Goal: Transaction & Acquisition: Purchase product/service

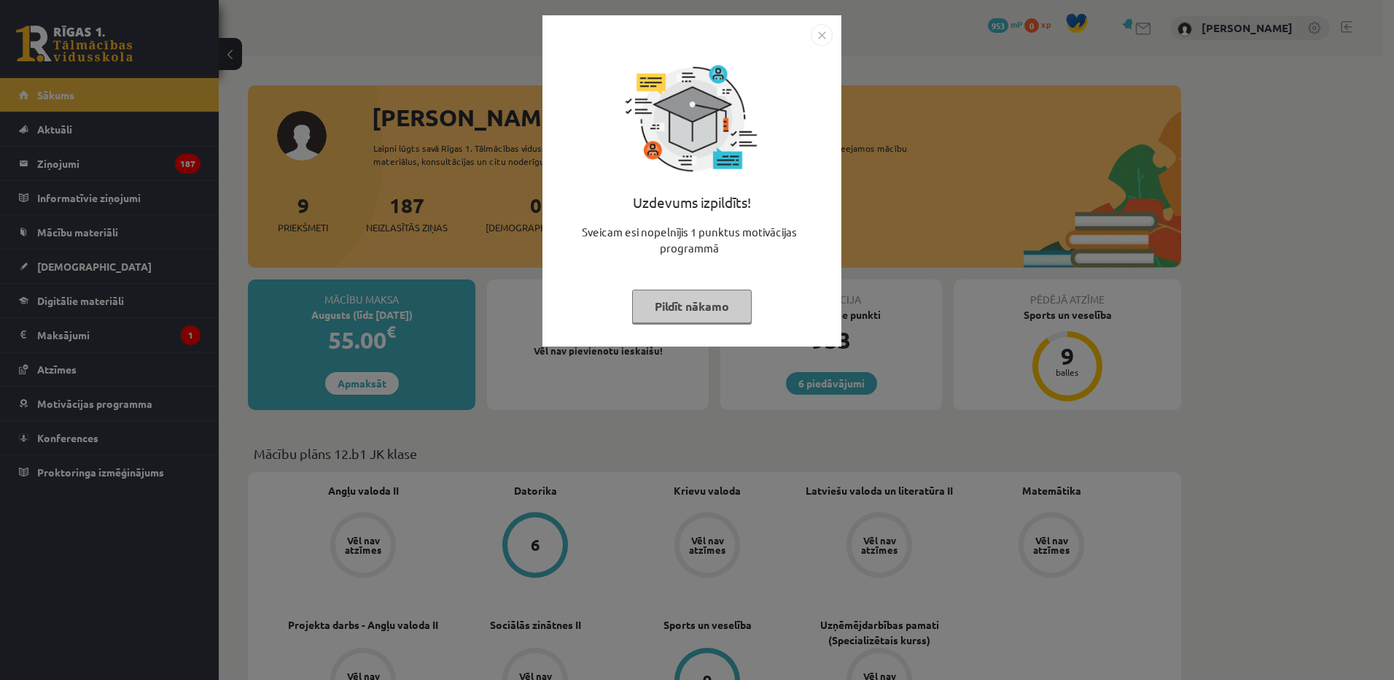
click at [393, 201] on div "Uzdevums izpildīts! Sveicam esi nopelnījis 1 punktus motivācijas programmā Pild…" at bounding box center [697, 340] width 1394 height 680
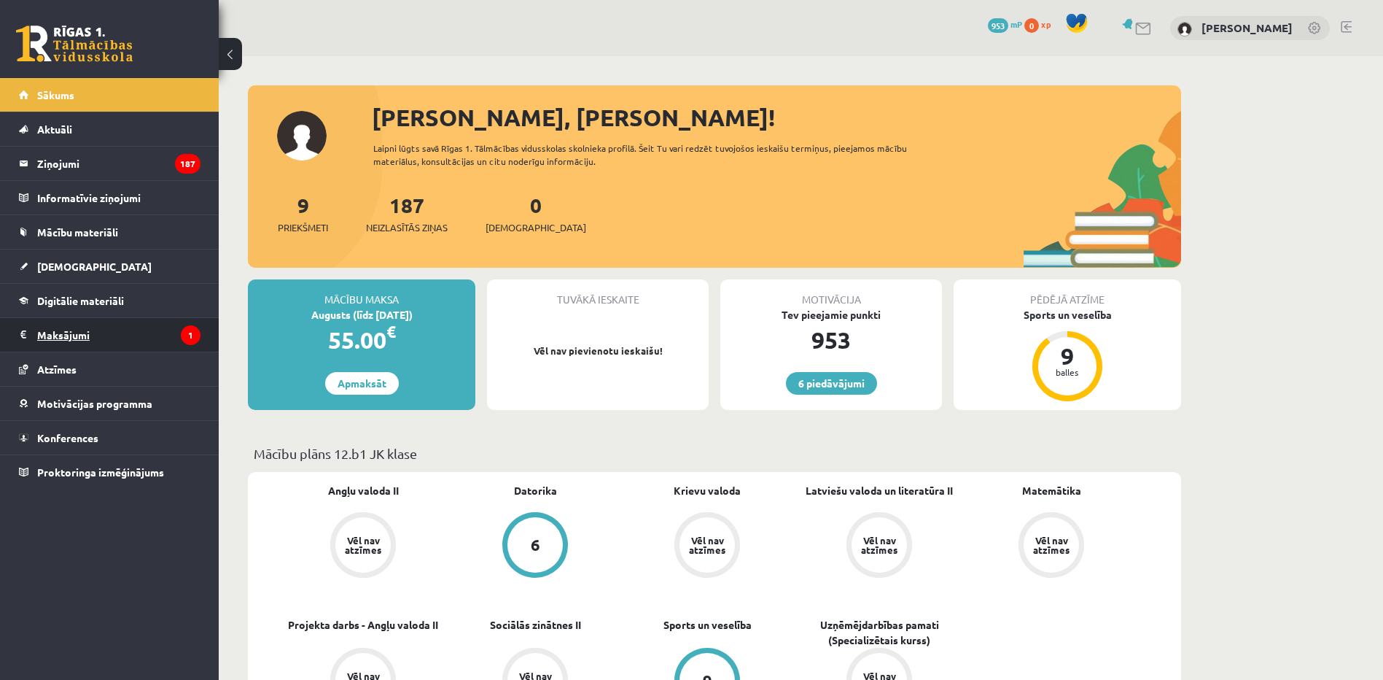
click at [131, 338] on legend "Maksājumi 1" at bounding box center [118, 335] width 163 height 34
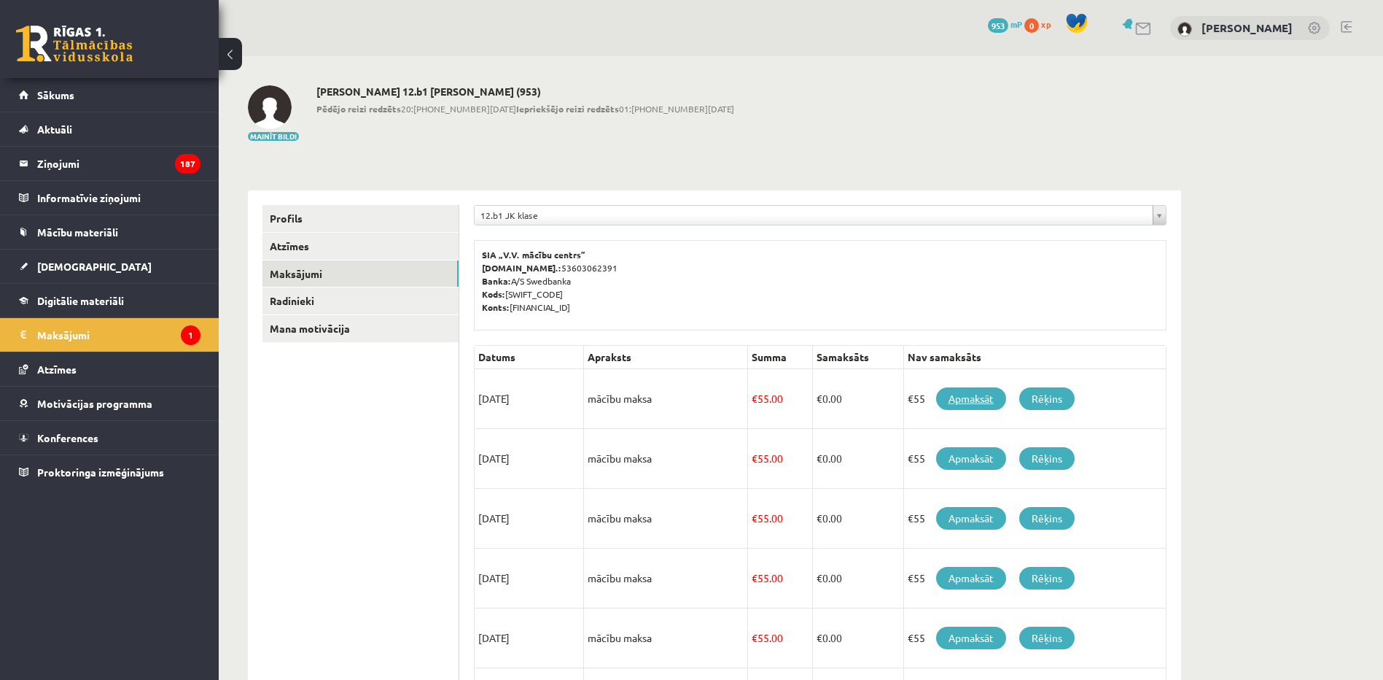
click at [960, 397] on link "Apmaksāt" at bounding box center [971, 398] width 70 height 23
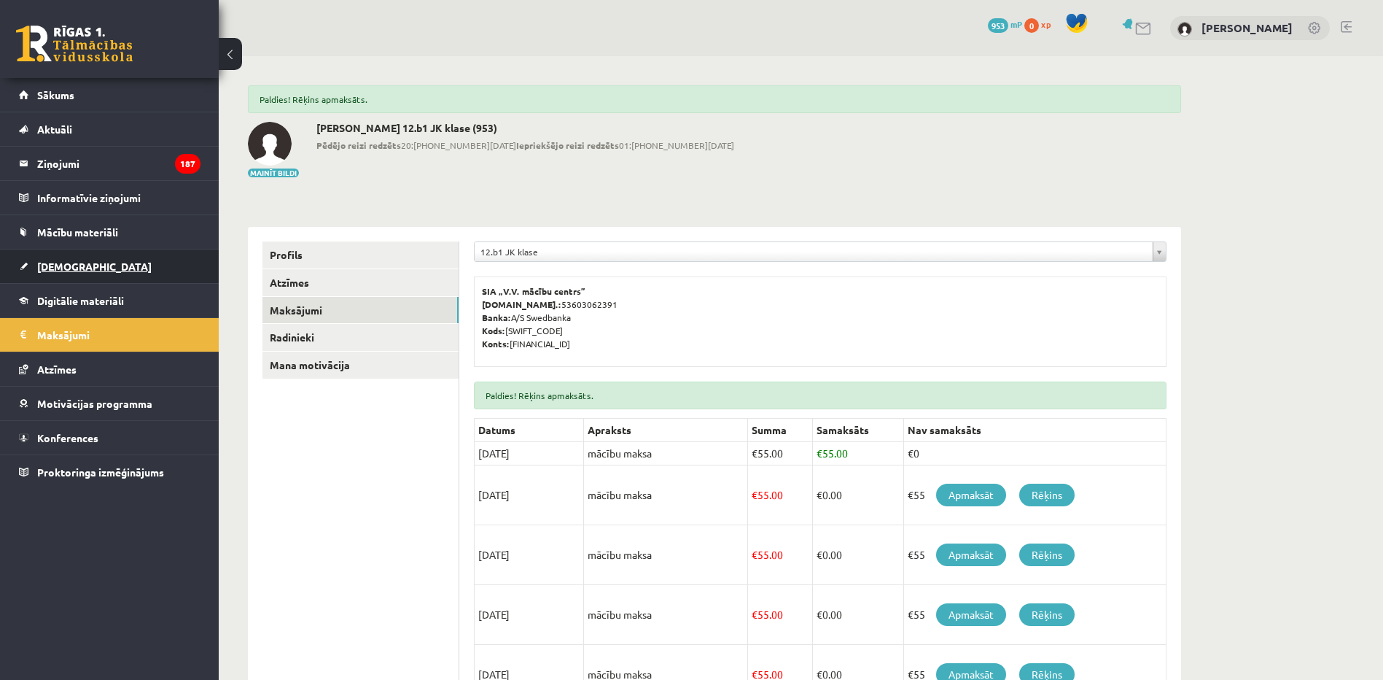
click at [56, 262] on span "[DEMOGRAPHIC_DATA]" at bounding box center [94, 266] width 114 height 13
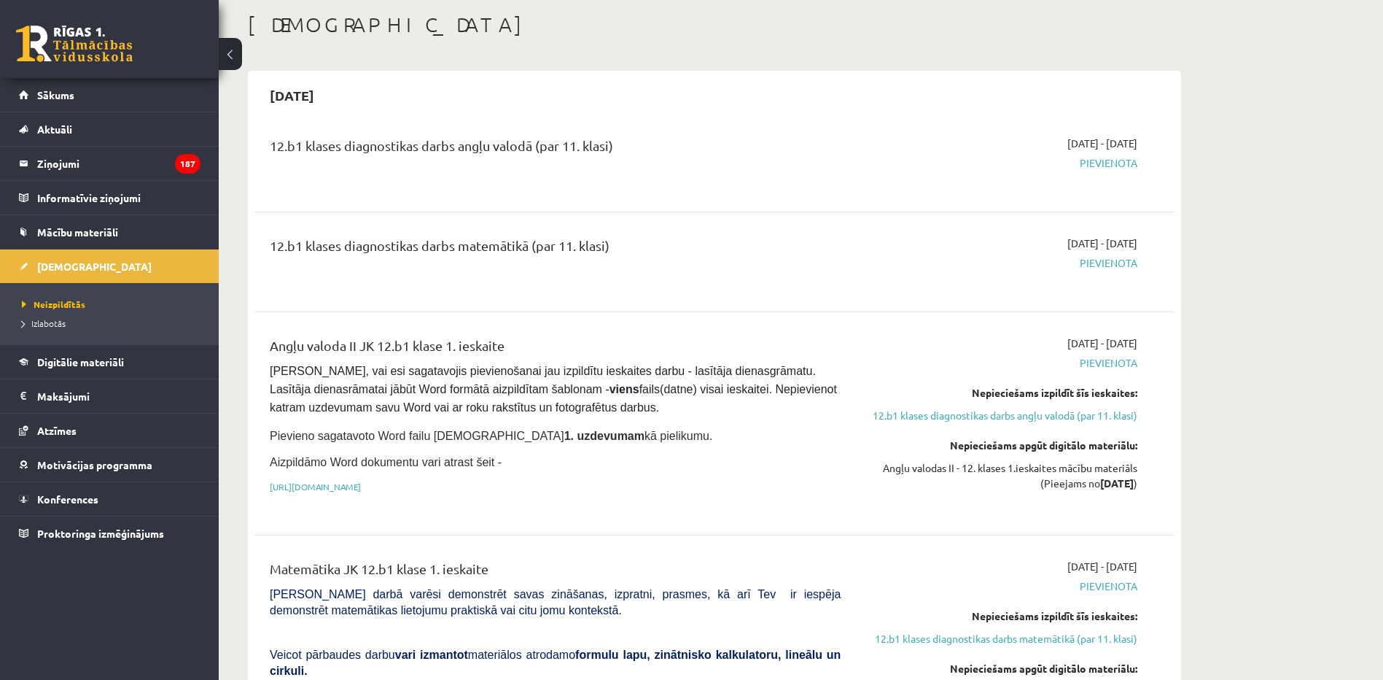
scroll to position [146, 0]
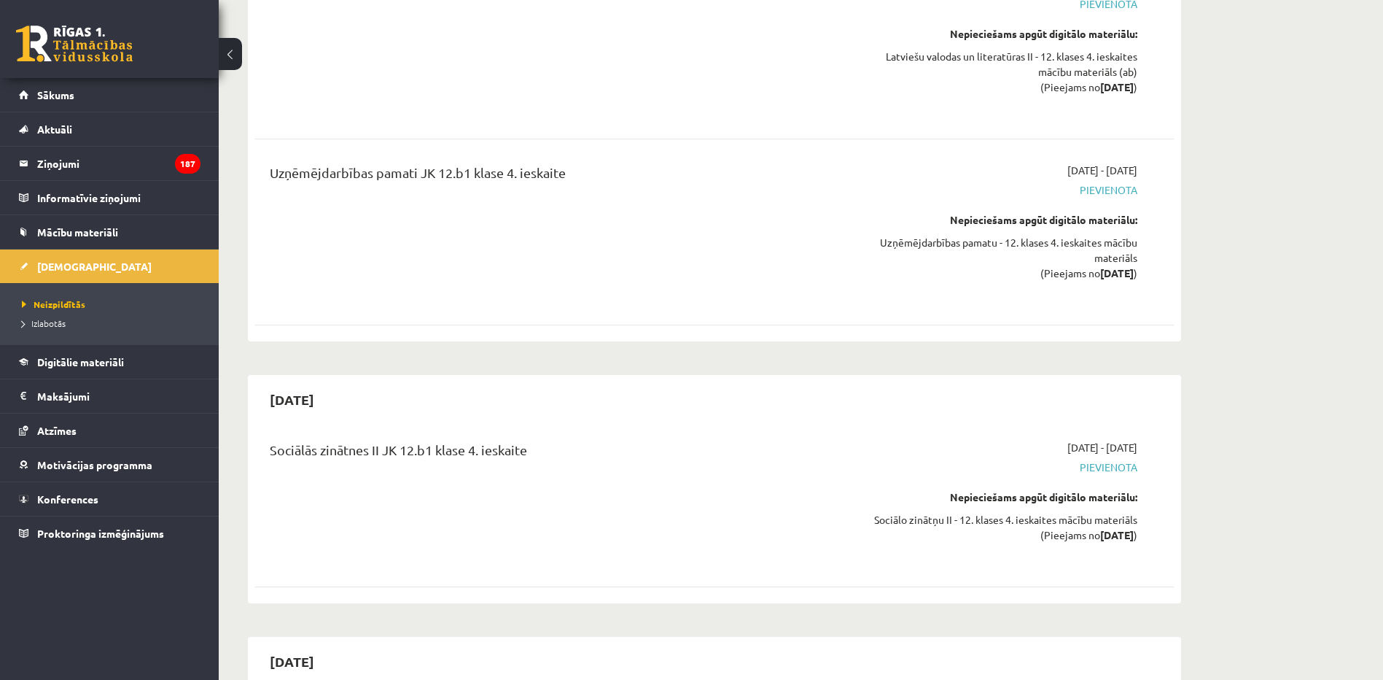
drag, startPoint x: 1358, startPoint y: 247, endPoint x: 1239, endPoint y: 542, distance: 318.3
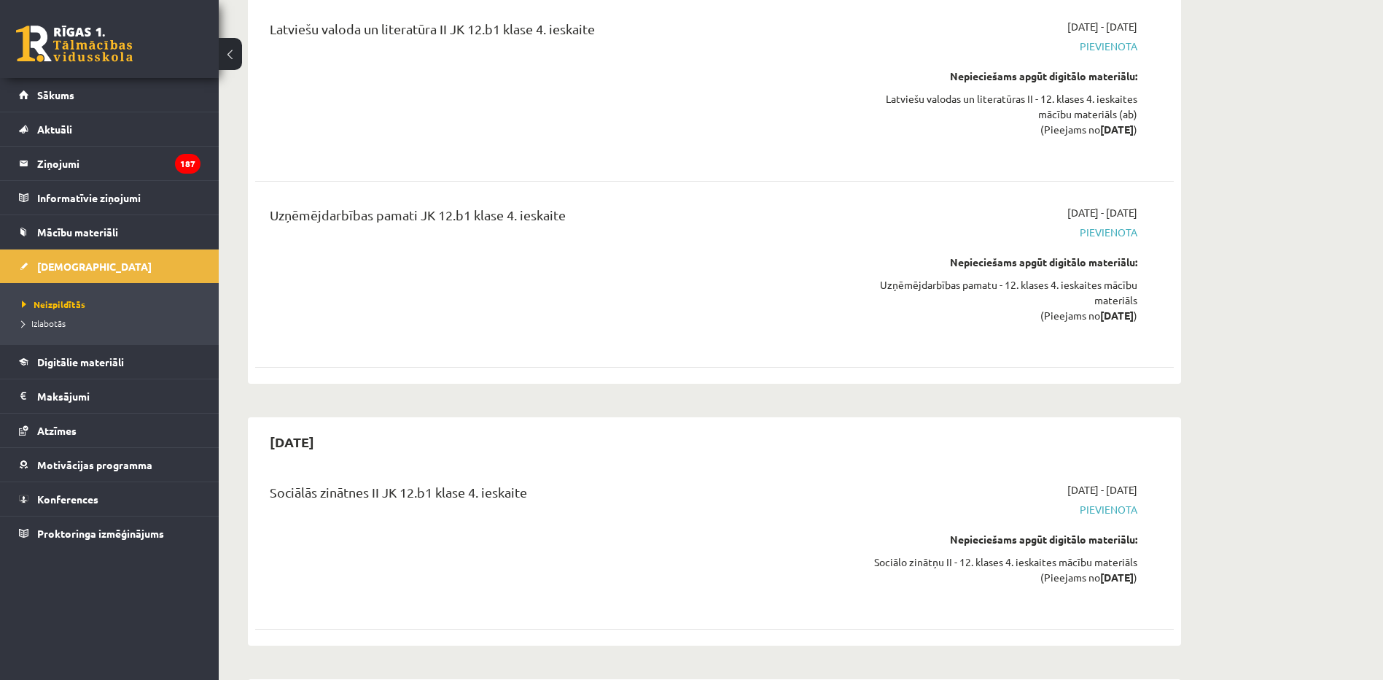
drag, startPoint x: 1253, startPoint y: 485, endPoint x: 1249, endPoint y: 440, distance: 45.4
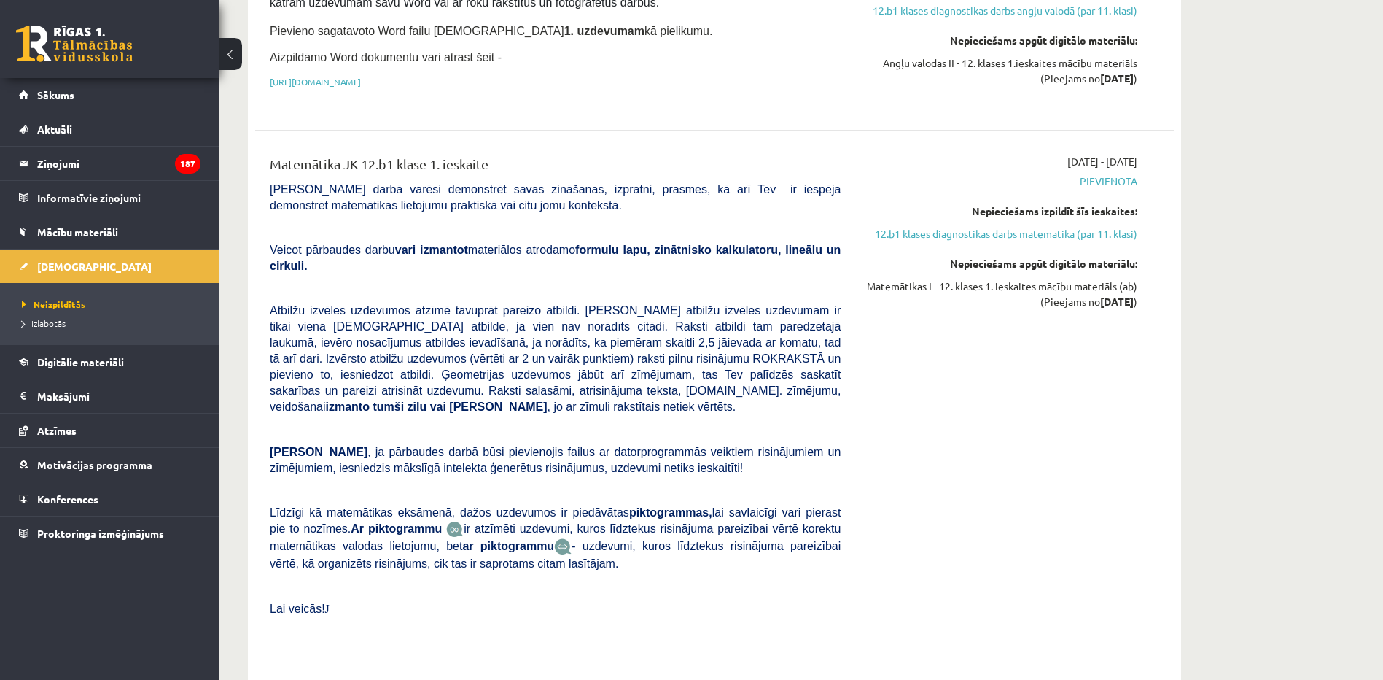
scroll to position [0, 0]
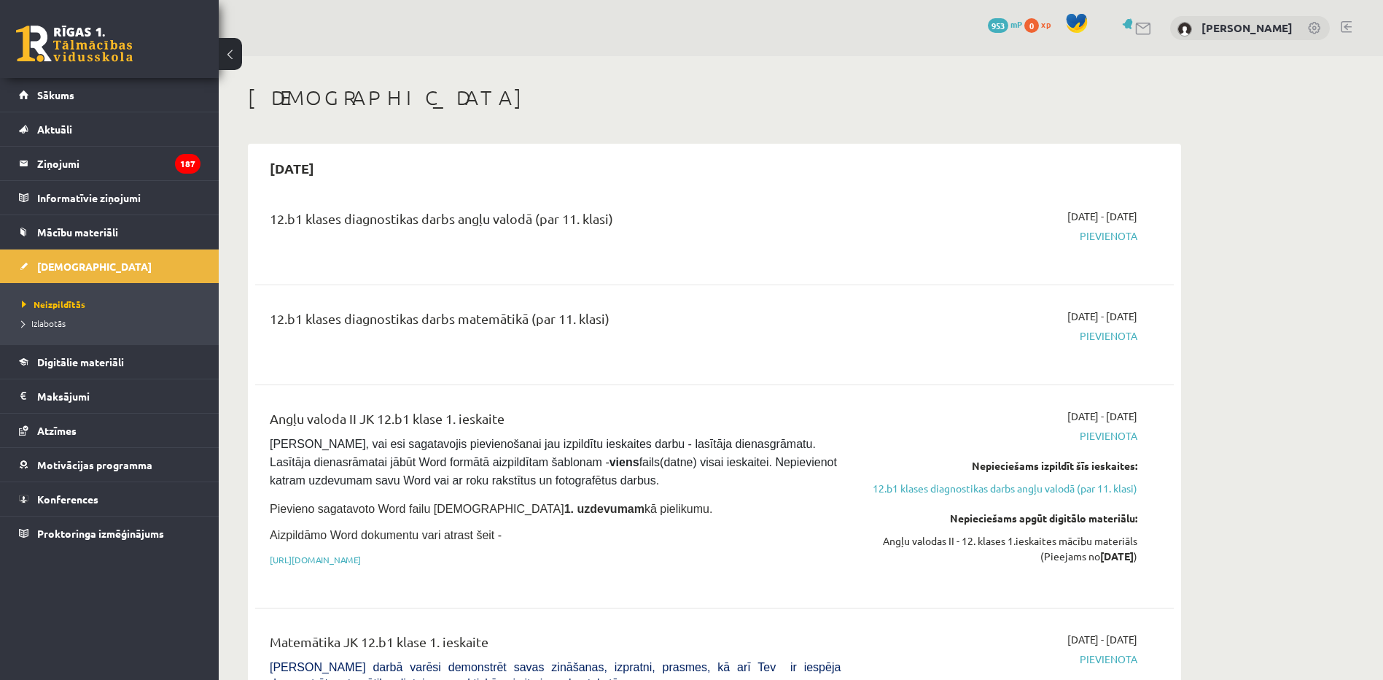
drag, startPoint x: 1268, startPoint y: 380, endPoint x: 1260, endPoint y: 56, distance: 323.8
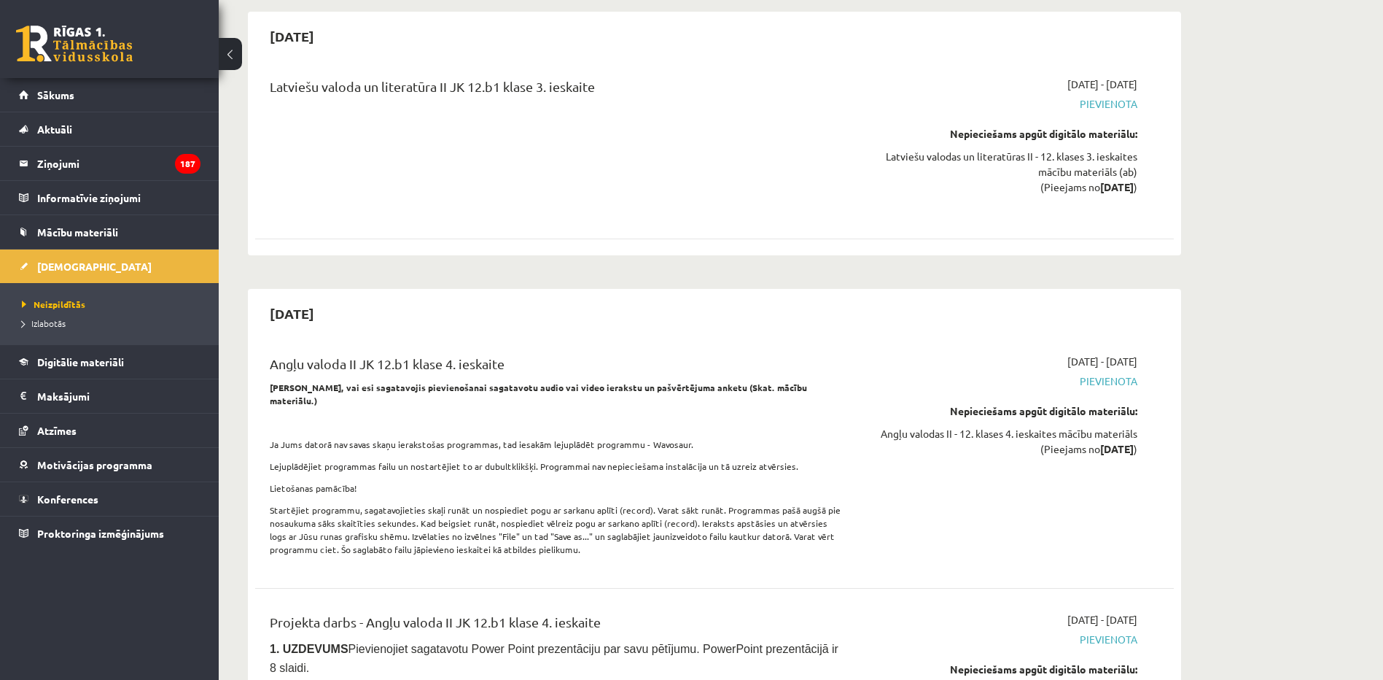
scroll to position [9063, 0]
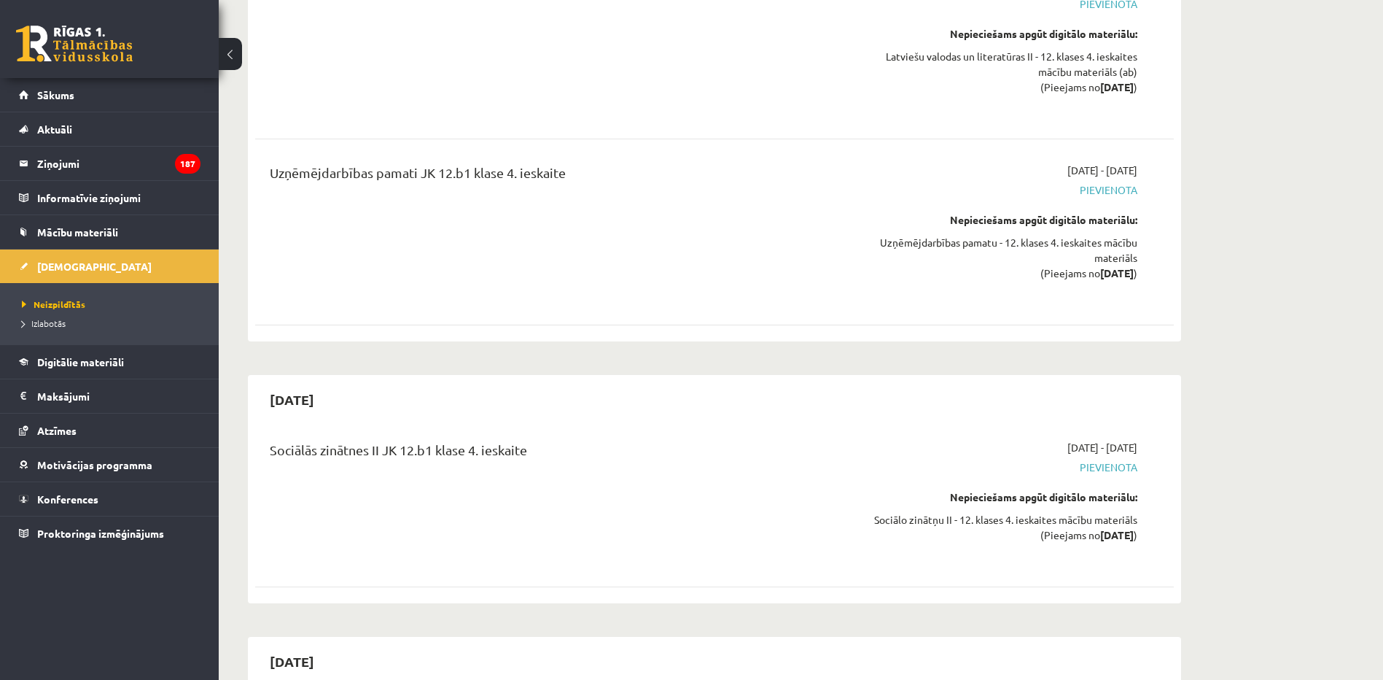
drag, startPoint x: 1317, startPoint y: 315, endPoint x: 1254, endPoint y: 572, distance: 264.2
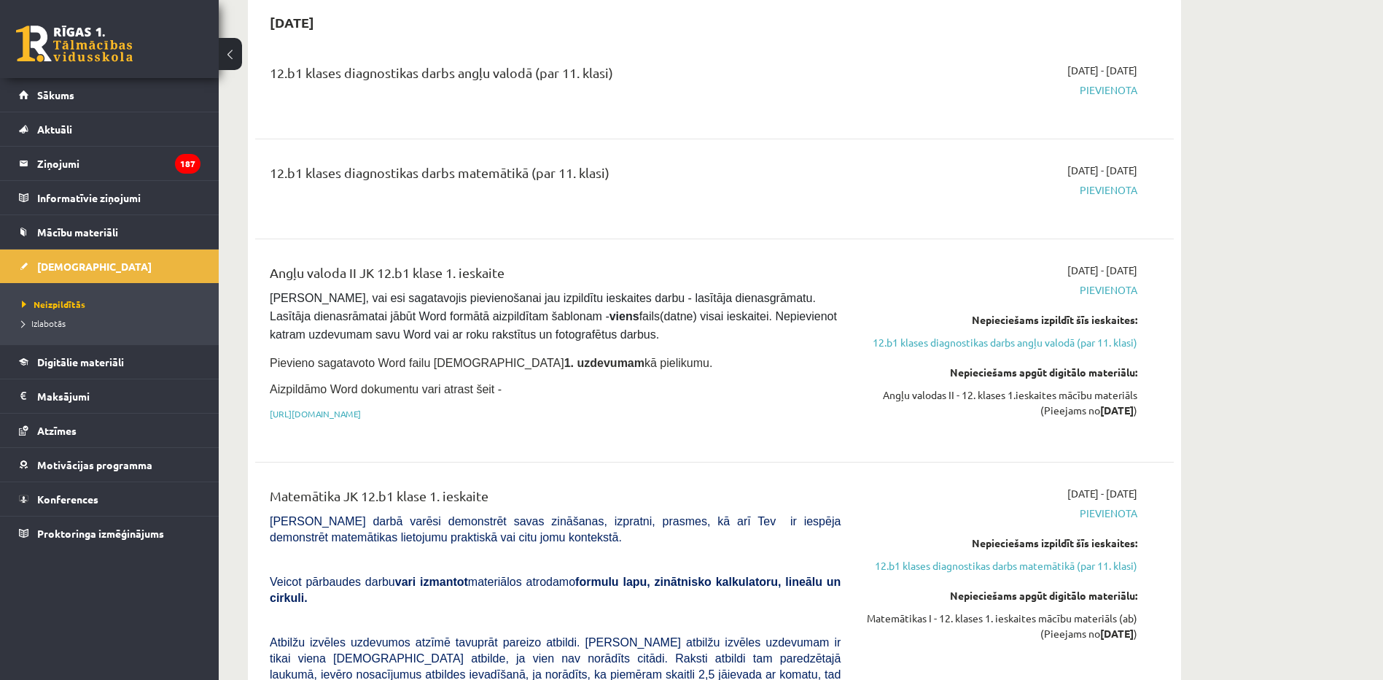
scroll to position [0, 0]
